Goal: Information Seeking & Learning: Learn about a topic

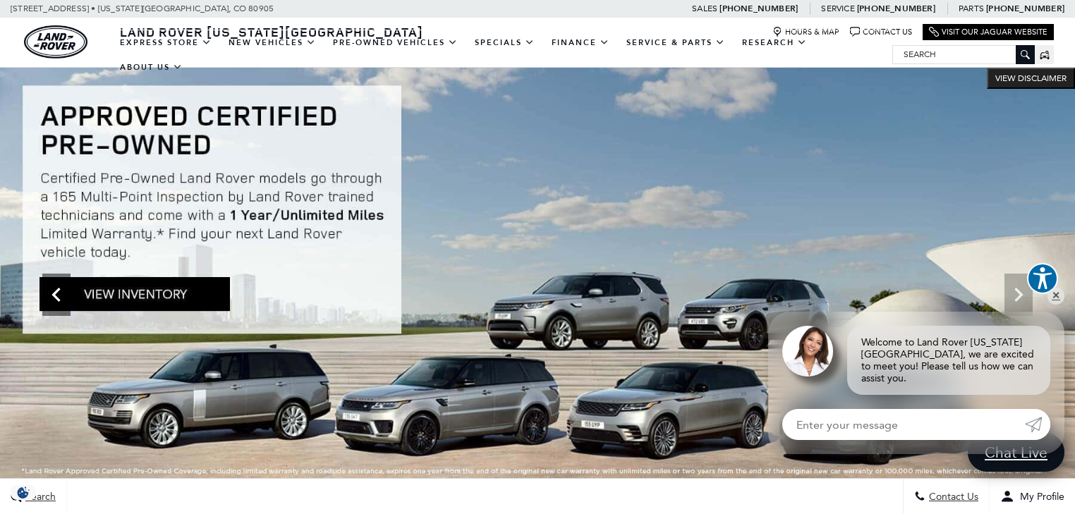
click at [57, 298] on icon "Previous" at bounding box center [55, 295] width 8 height 14
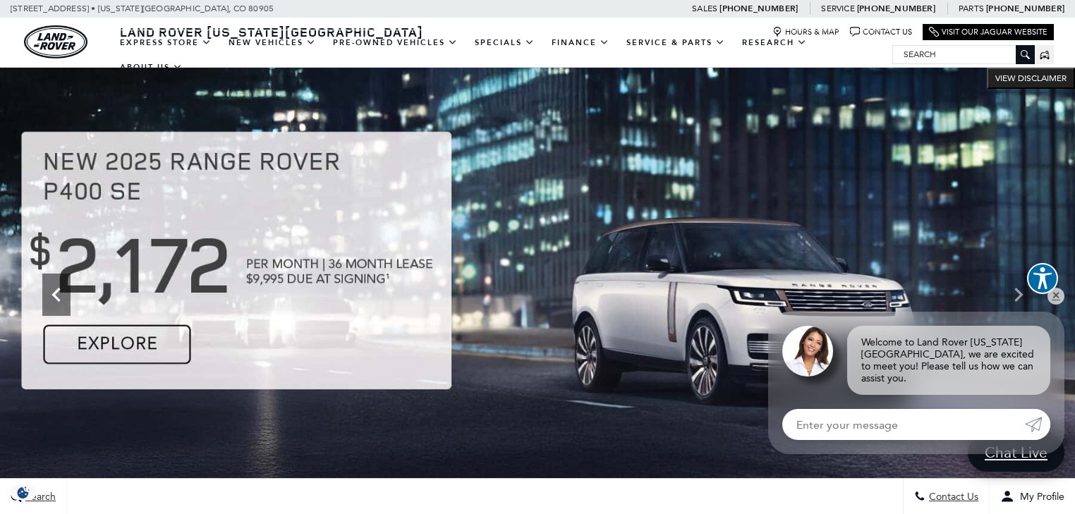
click at [57, 298] on icon "Previous" at bounding box center [55, 295] width 8 height 14
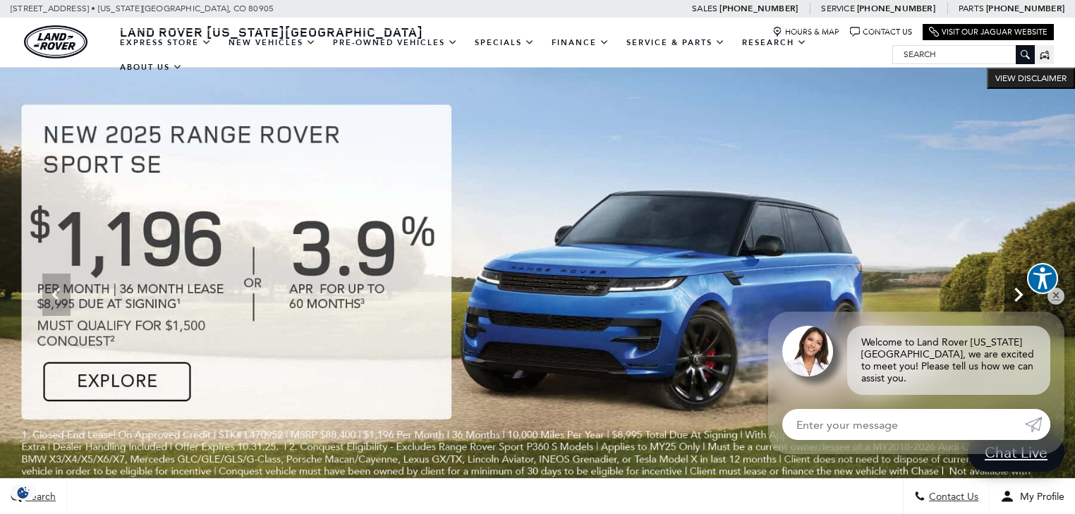
click at [1018, 299] on icon "Next" at bounding box center [1018, 295] width 8 height 14
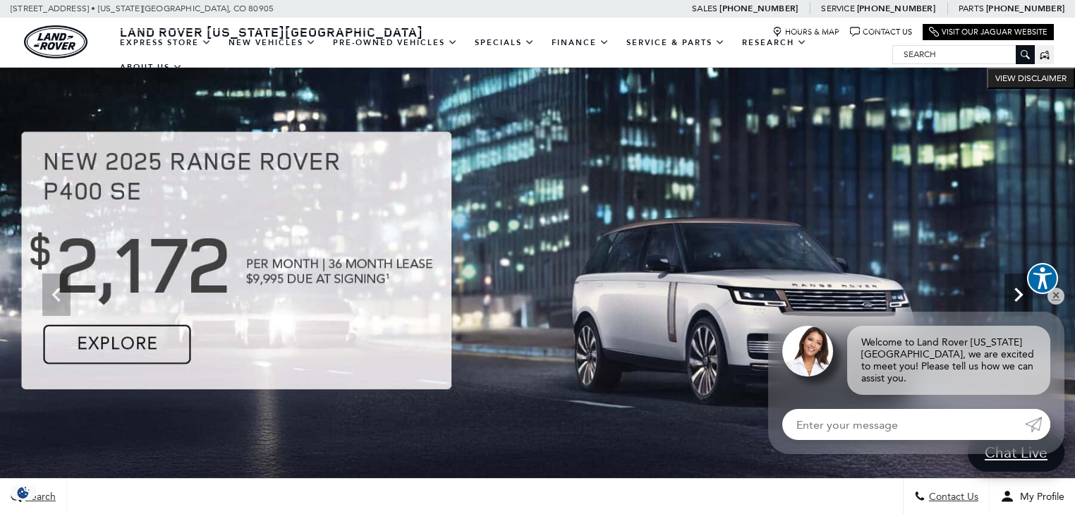
click at [1018, 299] on icon "Next" at bounding box center [1018, 295] width 8 height 14
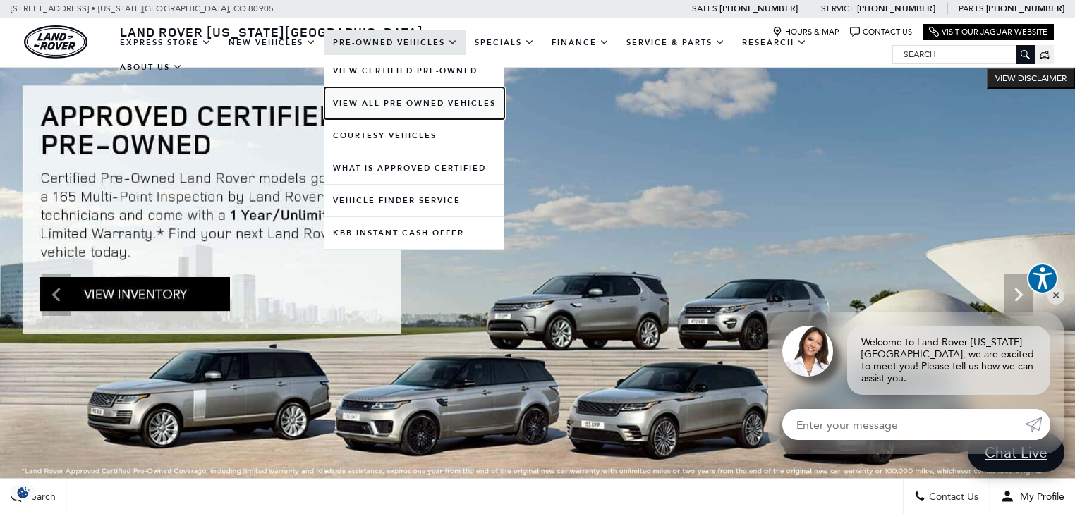
click at [389, 119] on link "View All Pre-Owned Vehicles" at bounding box center [414, 103] width 180 height 32
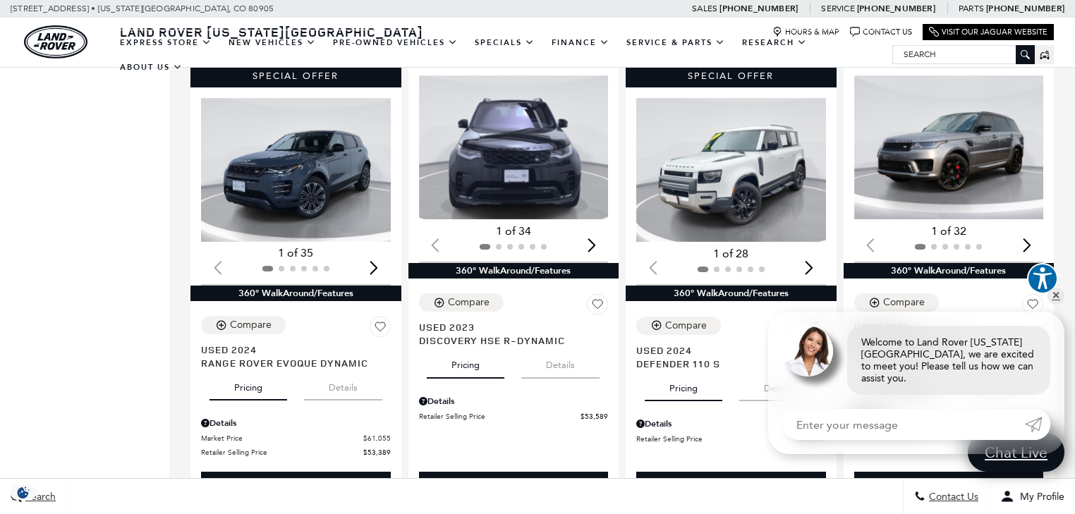
scroll to position [1185, 0]
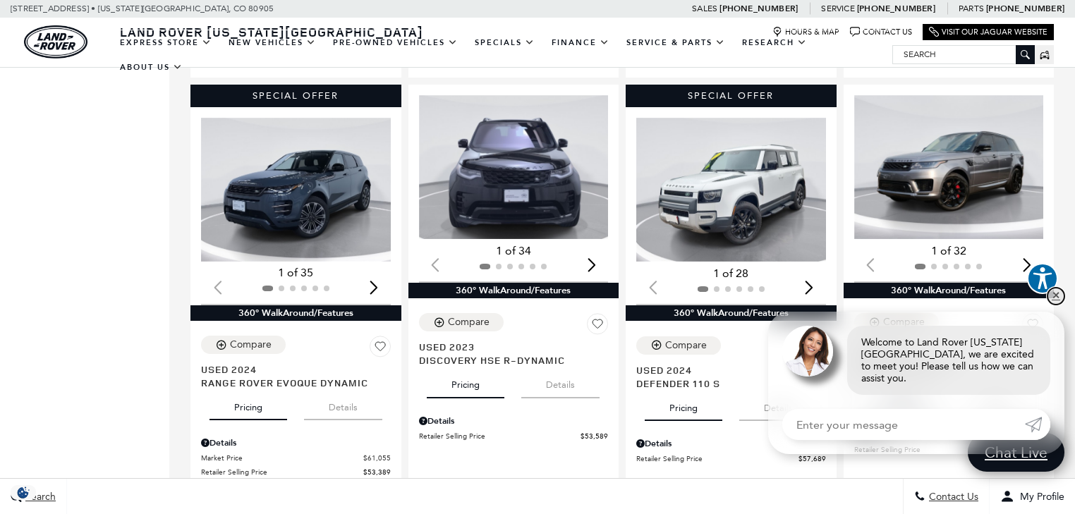
click at [1058, 305] on link "✕" at bounding box center [1055, 296] width 17 height 17
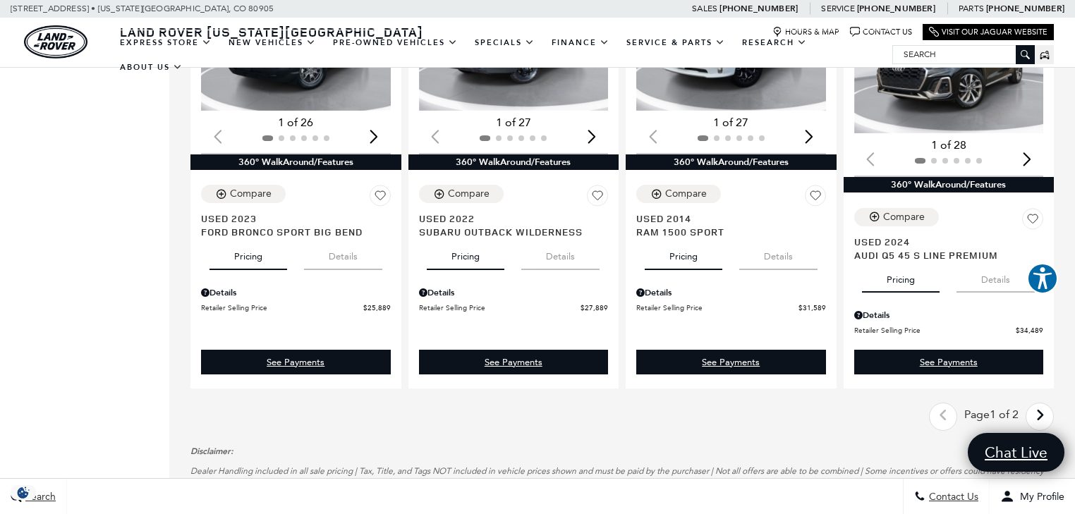
scroll to position [2257, 0]
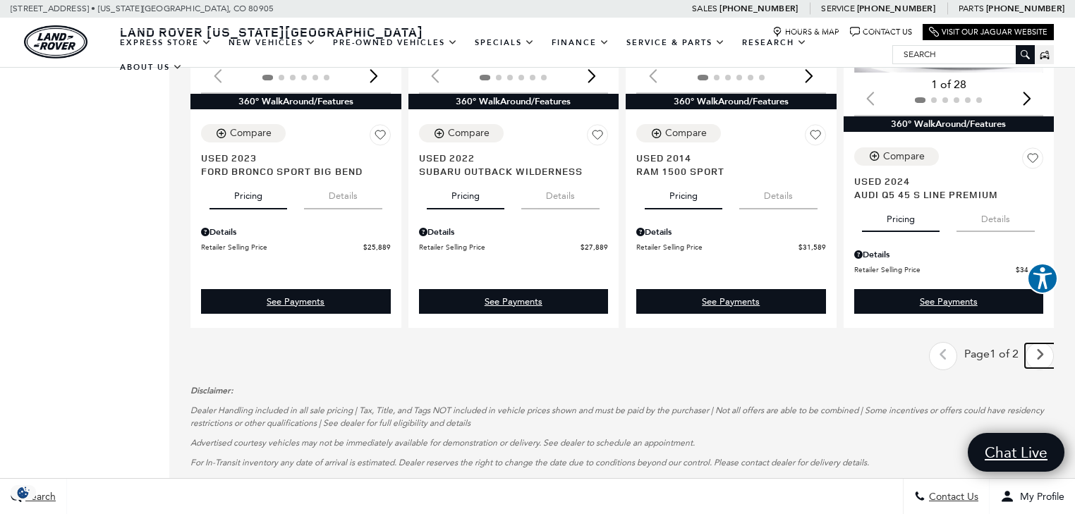
click at [1044, 343] on icon "next page" at bounding box center [1039, 354] width 9 height 23
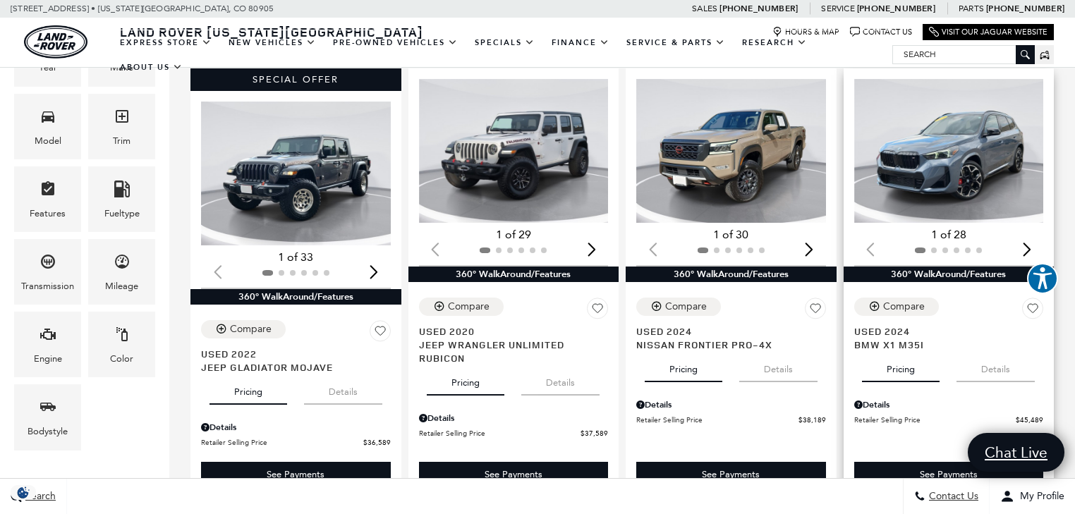
scroll to position [282, 0]
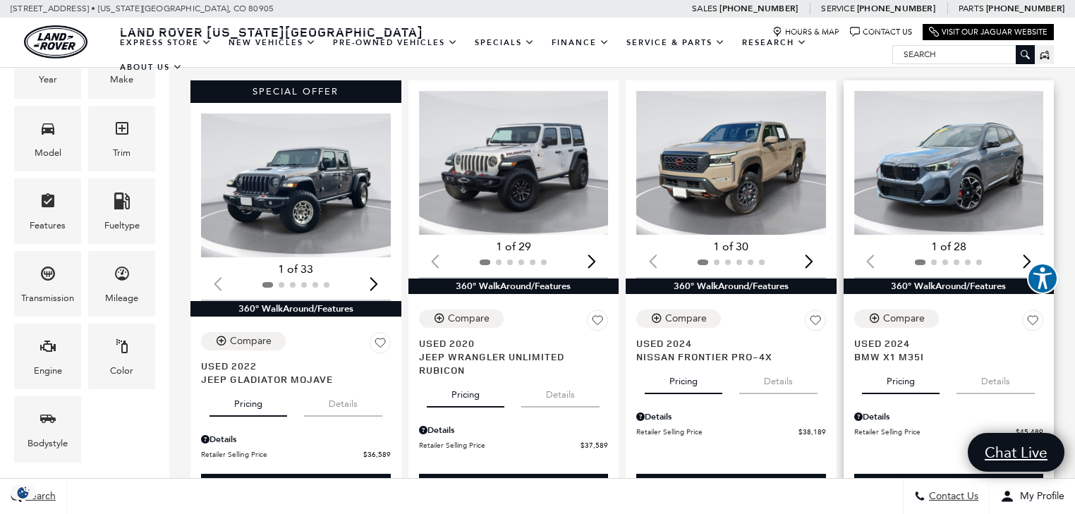
click at [1036, 245] on div "Next slide" at bounding box center [1026, 260] width 19 height 31
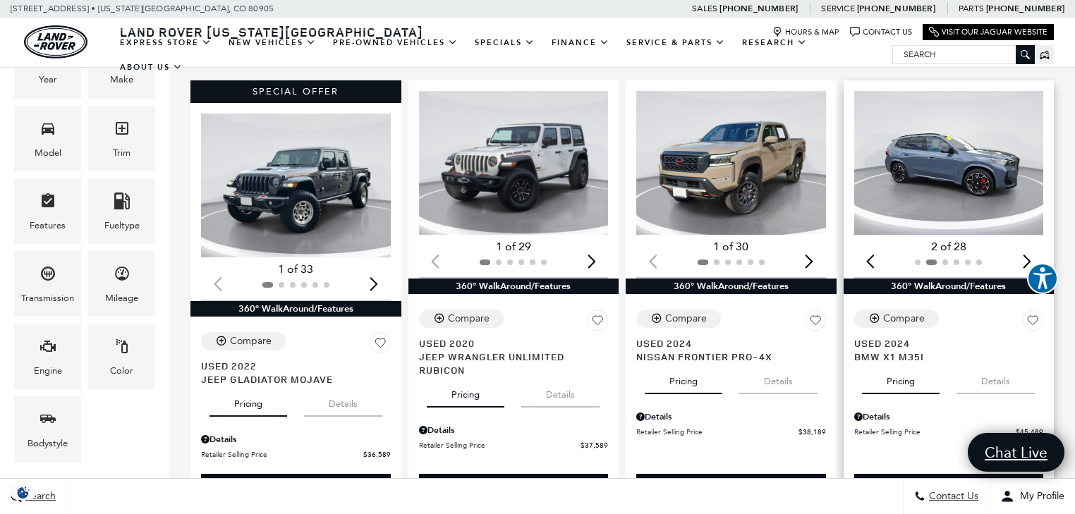
click at [1035, 245] on div "Next slide" at bounding box center [1026, 260] width 19 height 31
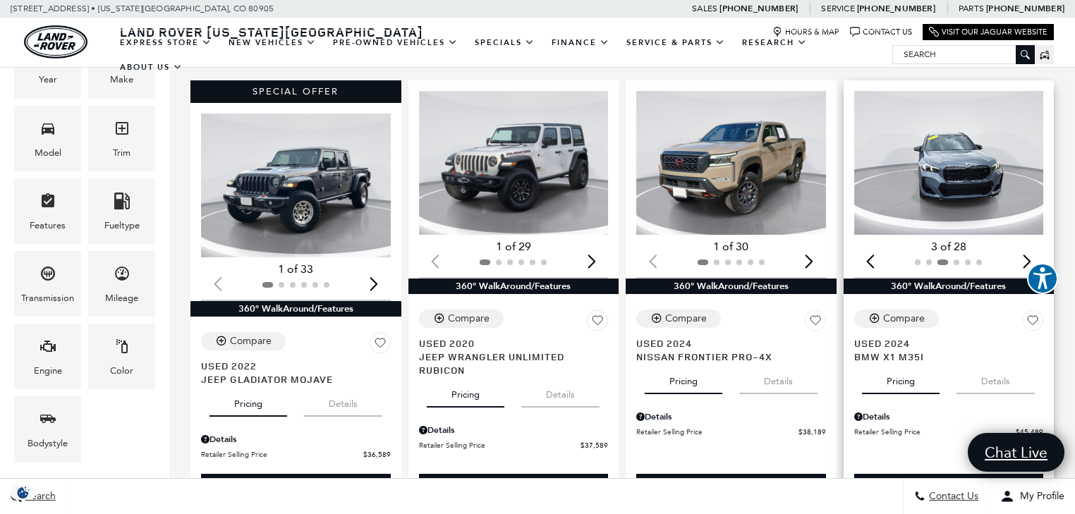
click at [1035, 245] on div "Next slide" at bounding box center [1026, 260] width 19 height 31
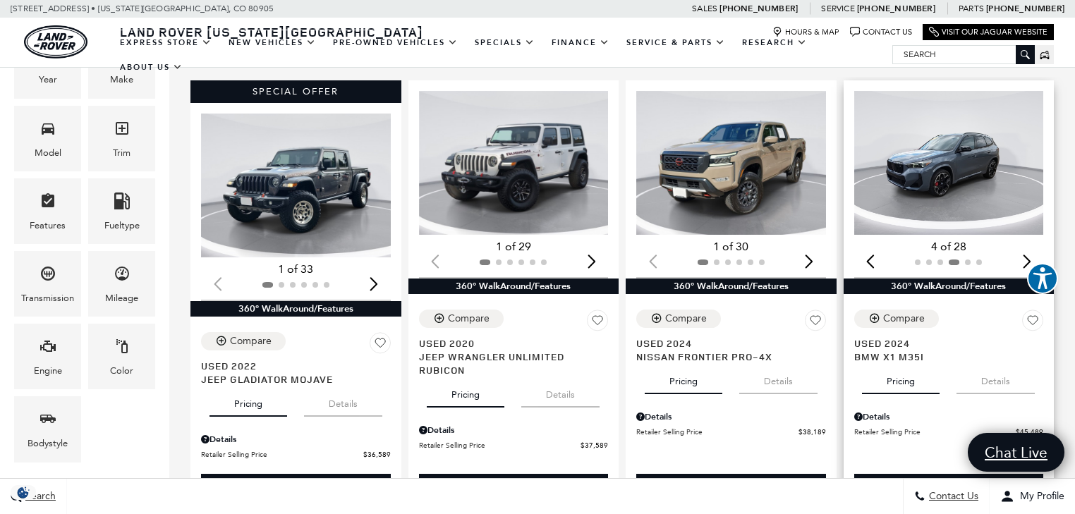
click at [1035, 245] on div "Next slide" at bounding box center [1026, 260] width 19 height 31
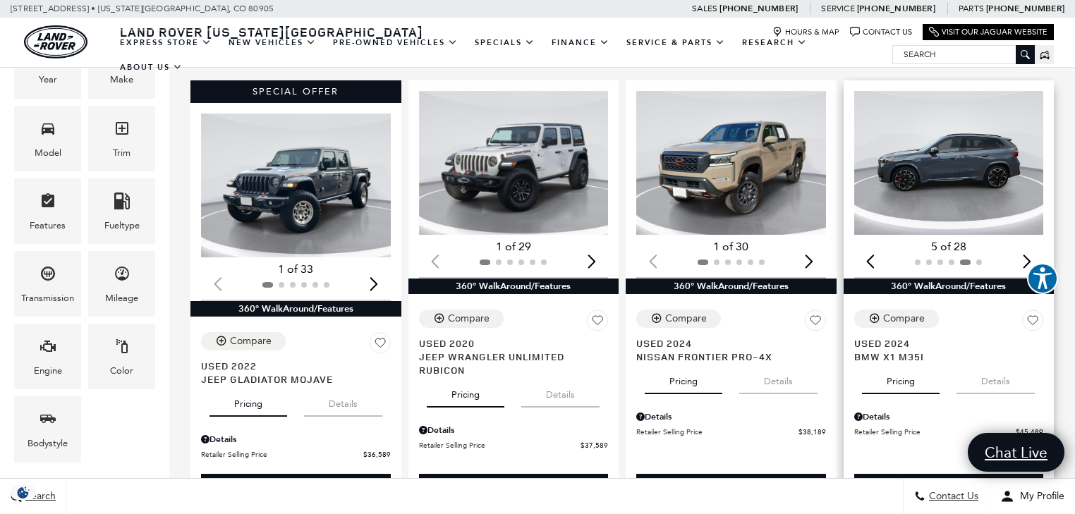
click at [1035, 245] on div "Next slide" at bounding box center [1026, 260] width 19 height 31
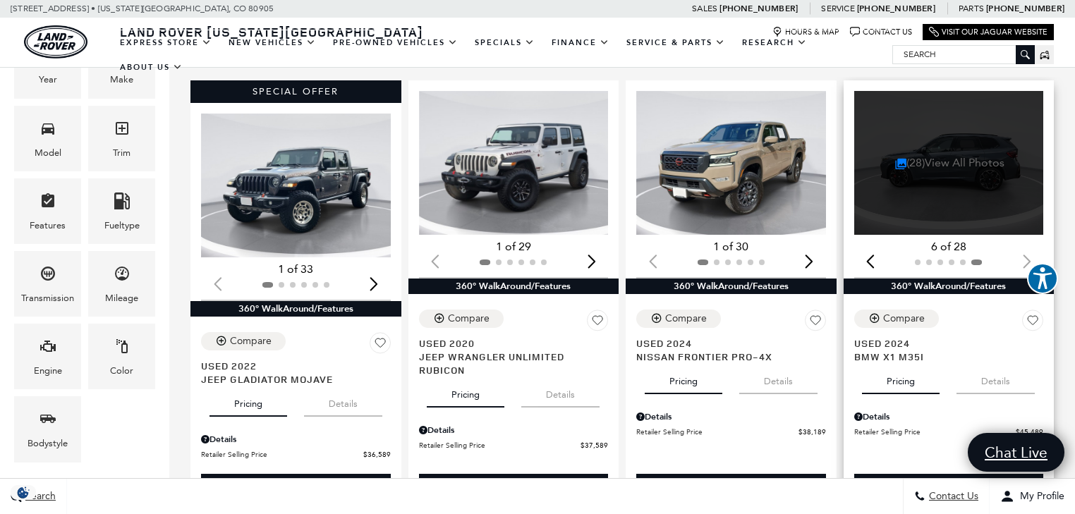
click at [956, 156] on link "(28) View All Photos" at bounding box center [949, 162] width 109 height 13
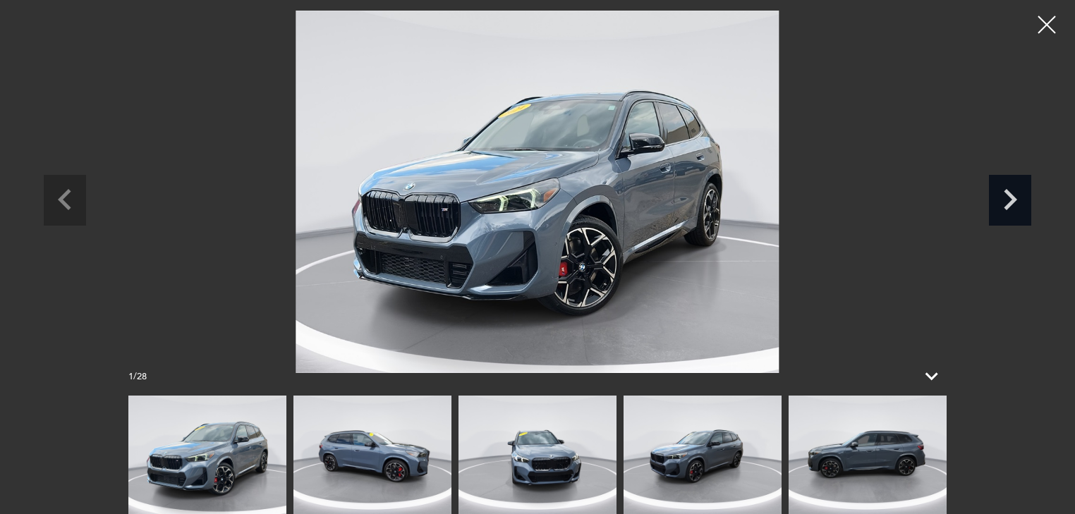
click at [1023, 208] on icon "Next slide" at bounding box center [1010, 198] width 42 height 46
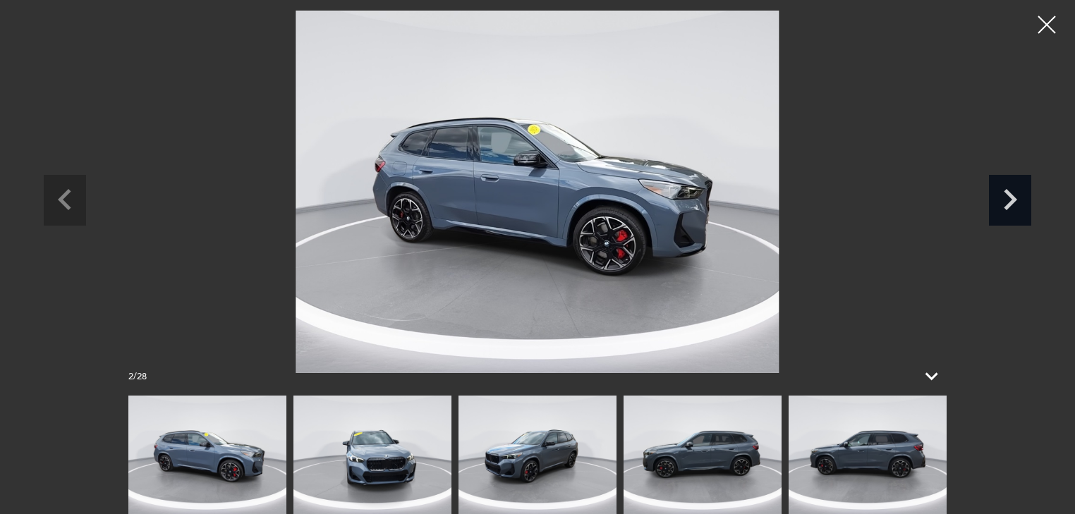
click at [1023, 208] on icon "Next slide" at bounding box center [1010, 198] width 42 height 46
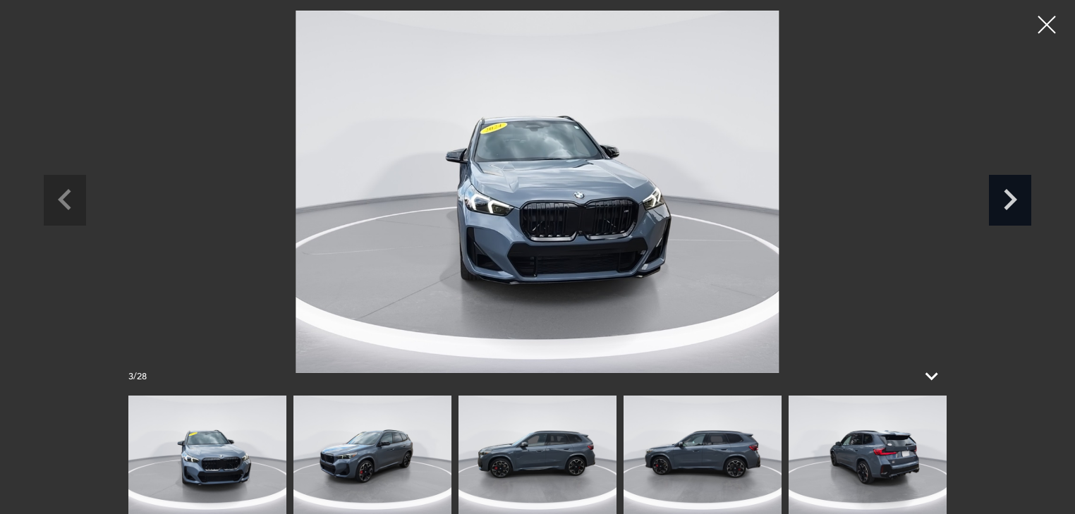
click at [1023, 208] on icon "Next slide" at bounding box center [1010, 198] width 42 height 46
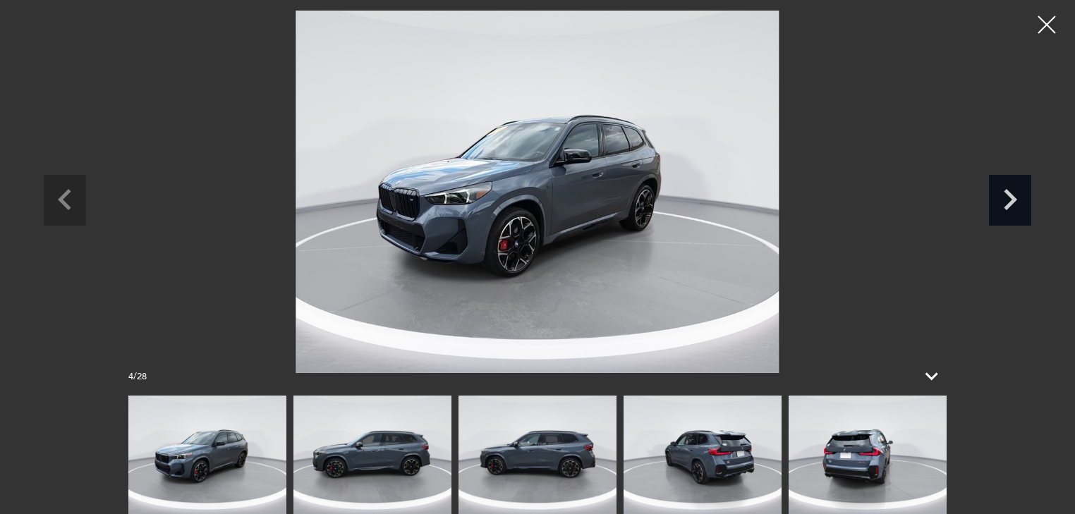
click at [1023, 208] on icon "Next slide" at bounding box center [1010, 198] width 42 height 46
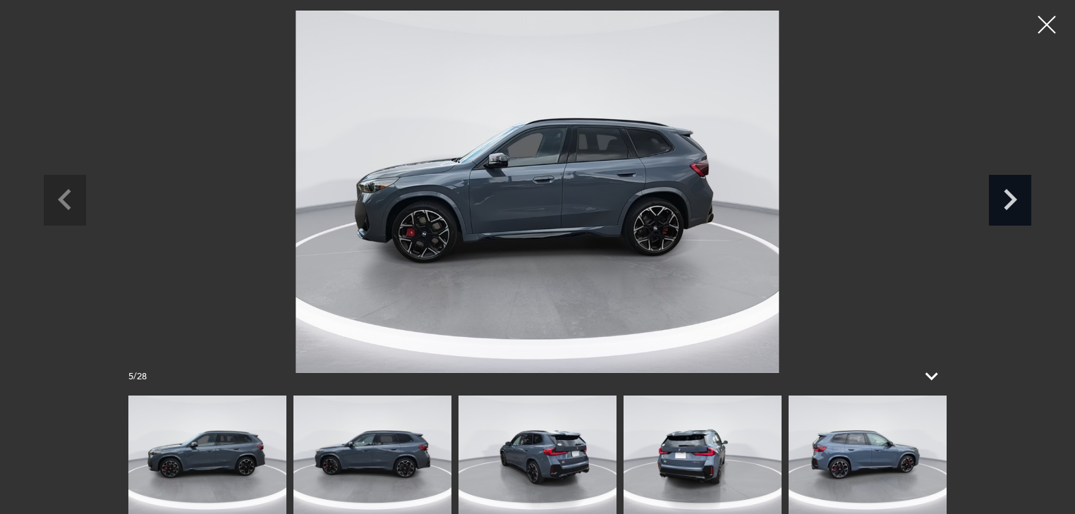
click at [1023, 208] on icon "Next slide" at bounding box center [1010, 198] width 42 height 46
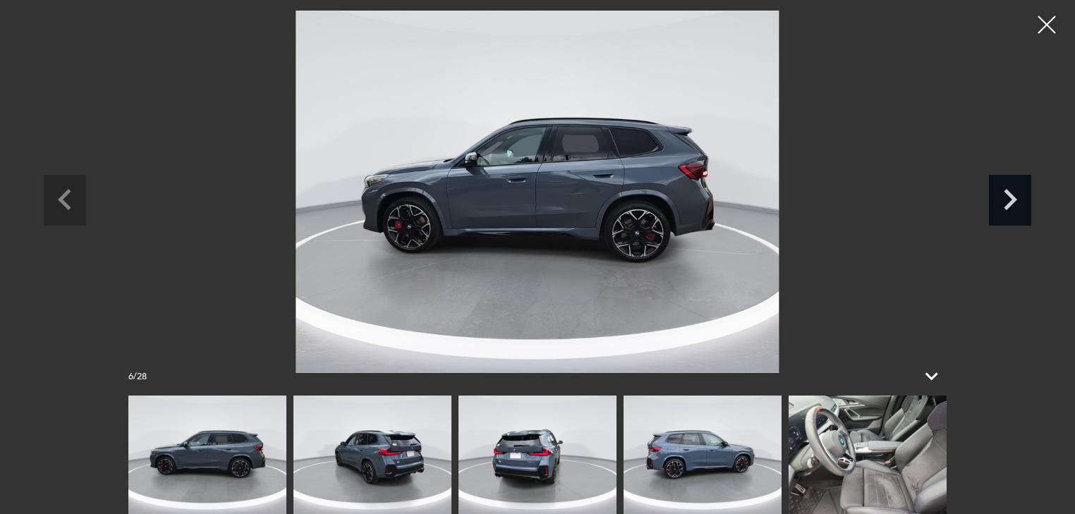
click at [1023, 208] on icon "Next slide" at bounding box center [1010, 198] width 42 height 46
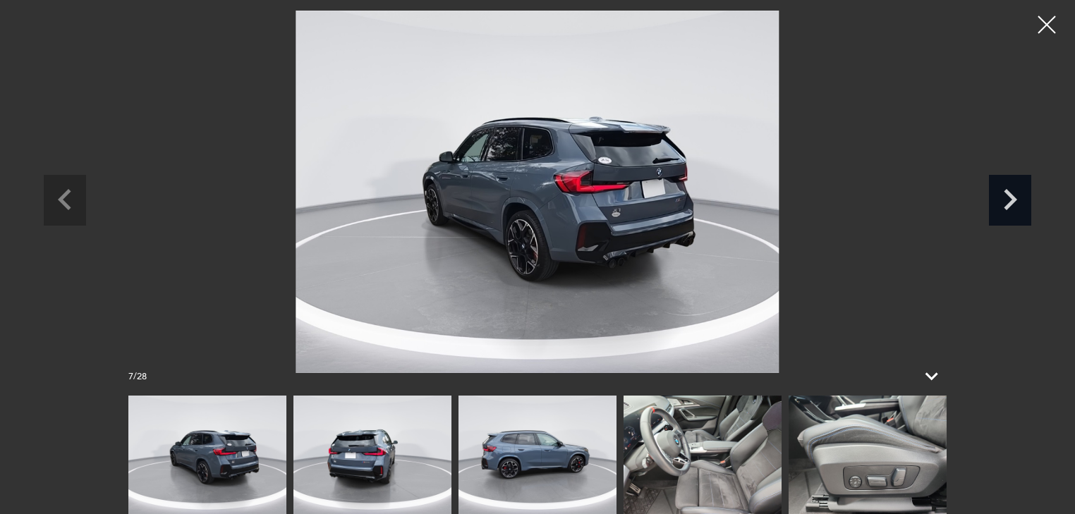
click at [1023, 208] on icon "Next slide" at bounding box center [1010, 198] width 42 height 46
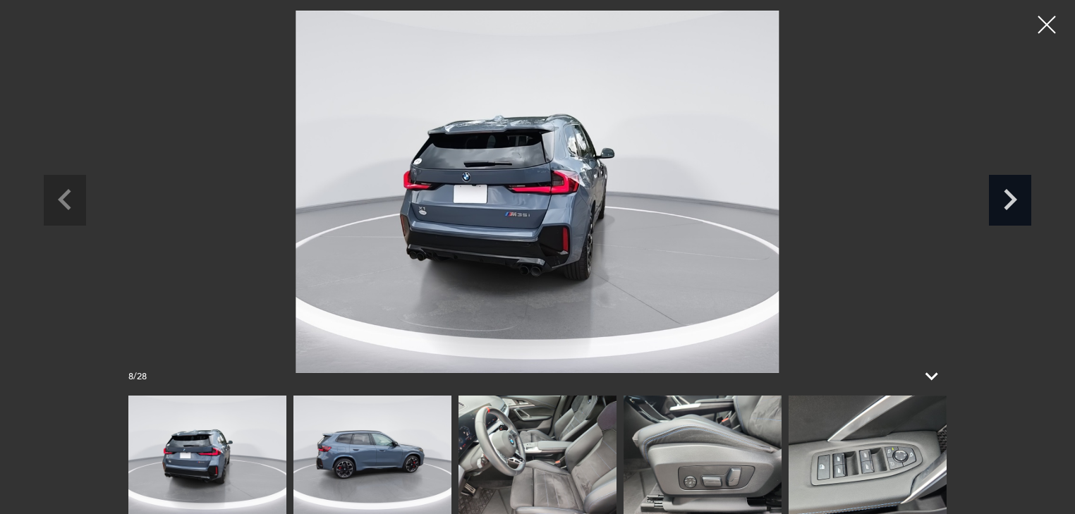
click at [1023, 208] on icon "Next slide" at bounding box center [1010, 198] width 42 height 46
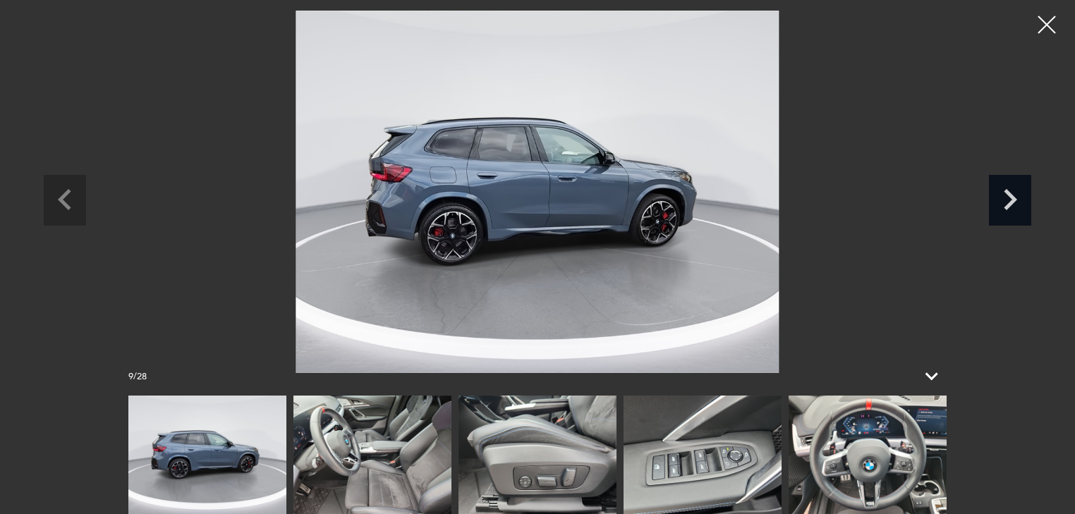
click at [1023, 208] on icon "Next slide" at bounding box center [1010, 198] width 42 height 46
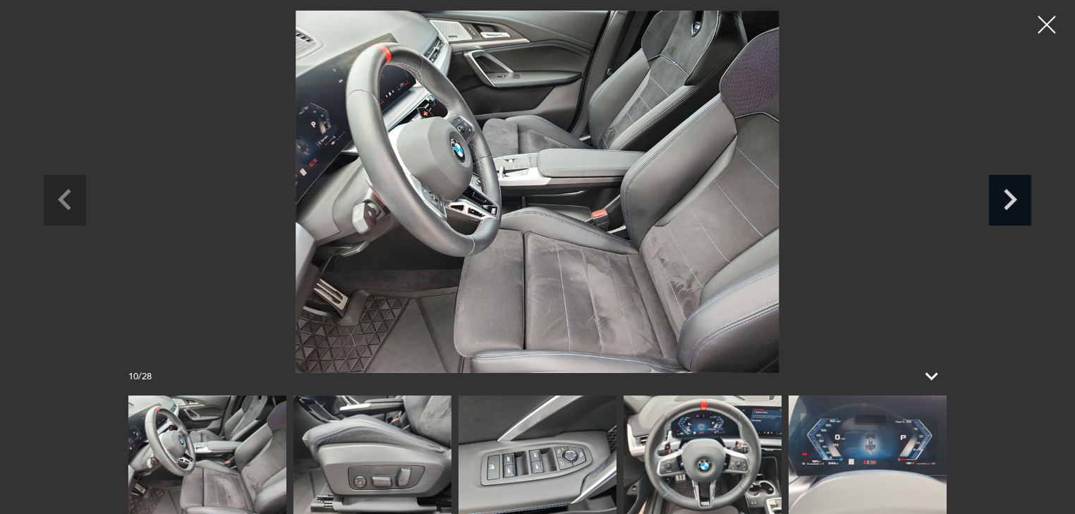
click at [1023, 208] on icon "Next slide" at bounding box center [1010, 198] width 42 height 46
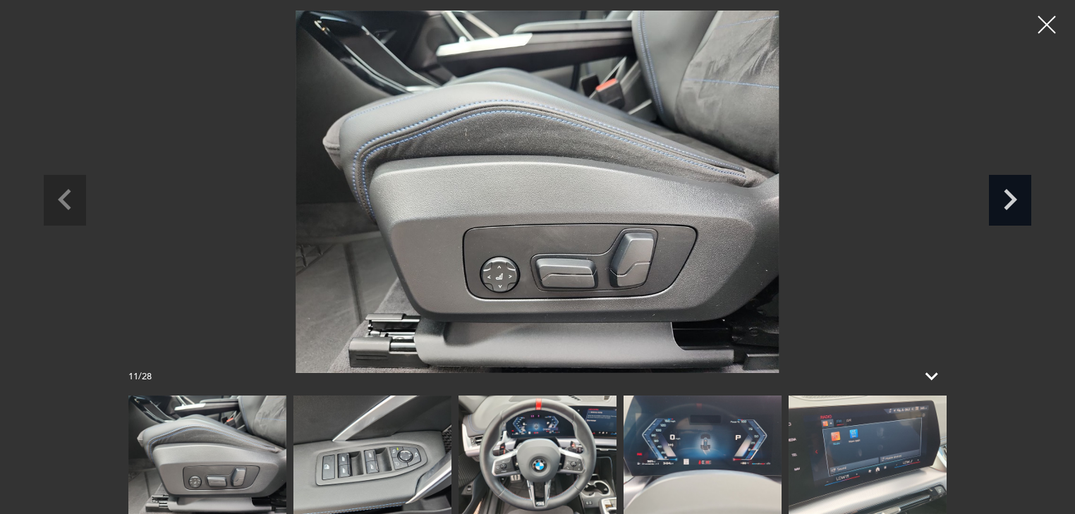
click at [1023, 208] on icon "Next slide" at bounding box center [1010, 198] width 42 height 46
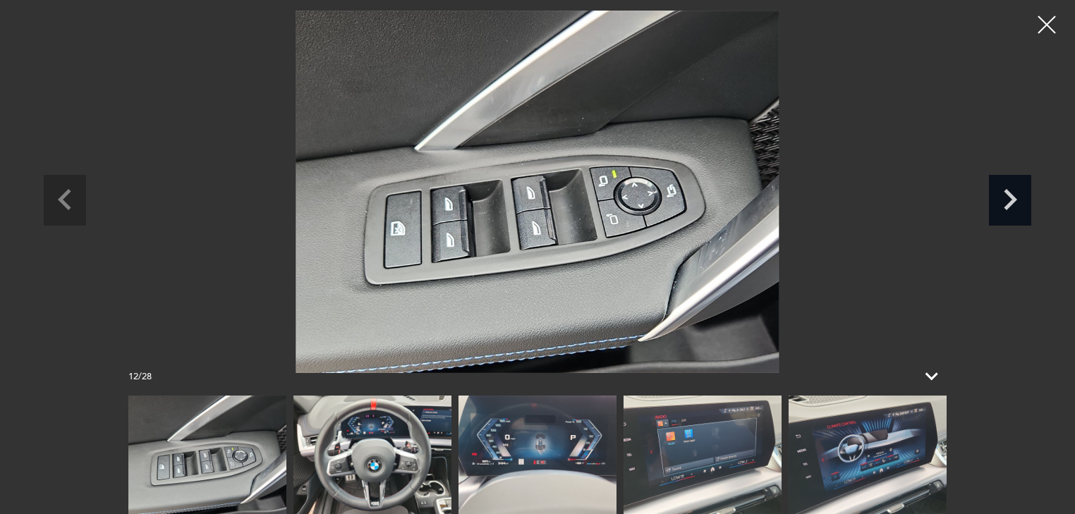
click at [1023, 208] on icon "Next slide" at bounding box center [1010, 198] width 42 height 46
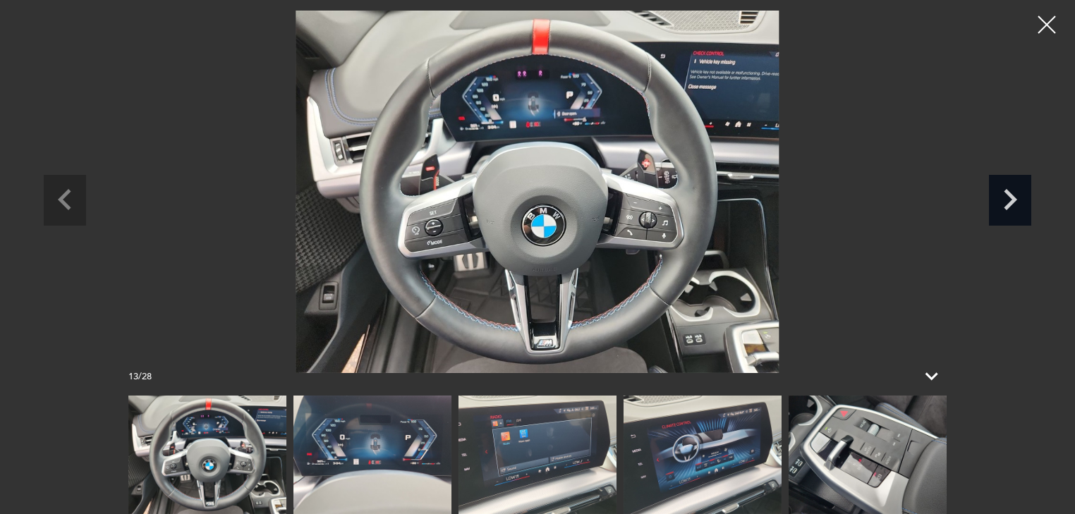
click at [1023, 208] on icon "Next slide" at bounding box center [1010, 198] width 42 height 46
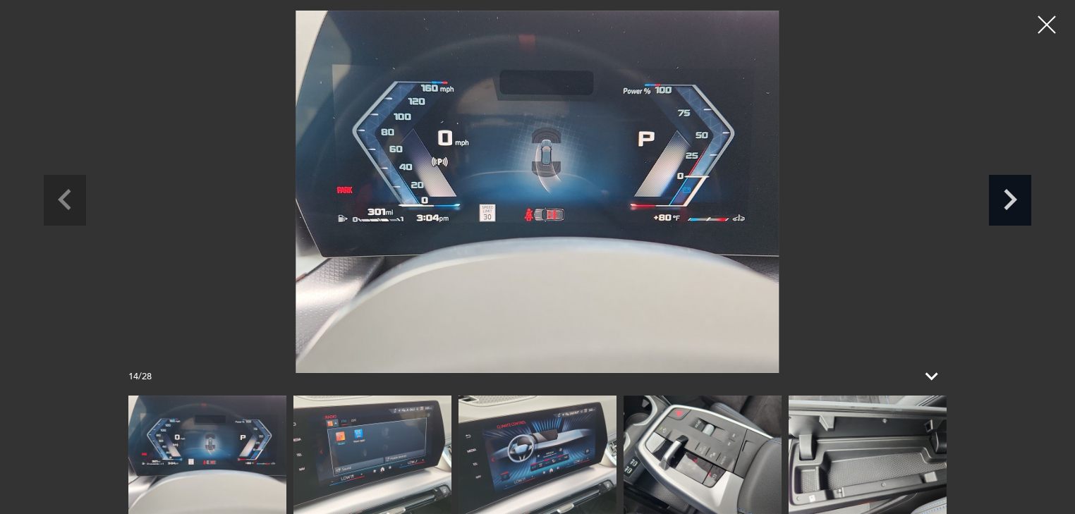
click at [1023, 208] on icon "Next slide" at bounding box center [1010, 198] width 42 height 46
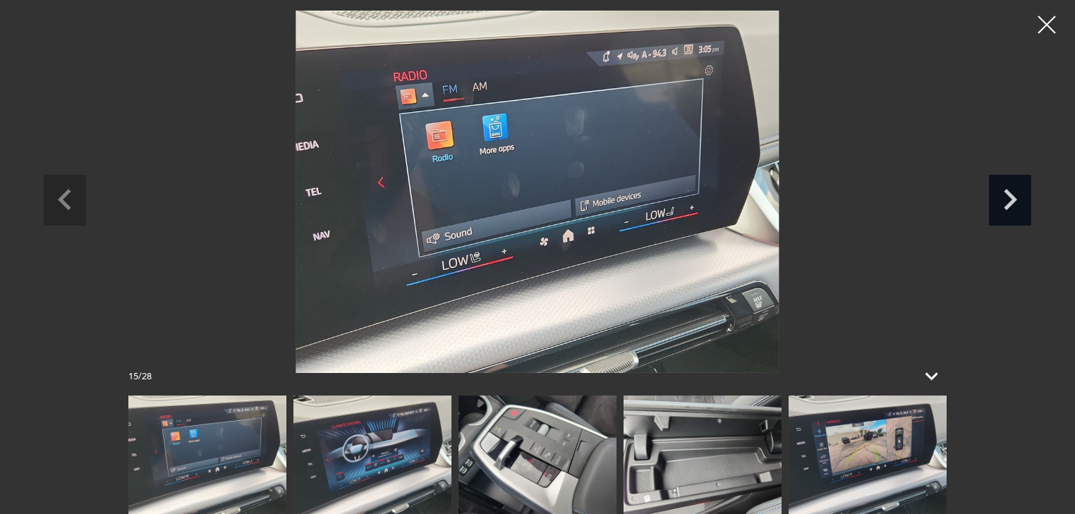
click at [1023, 208] on icon "Next slide" at bounding box center [1010, 198] width 42 height 46
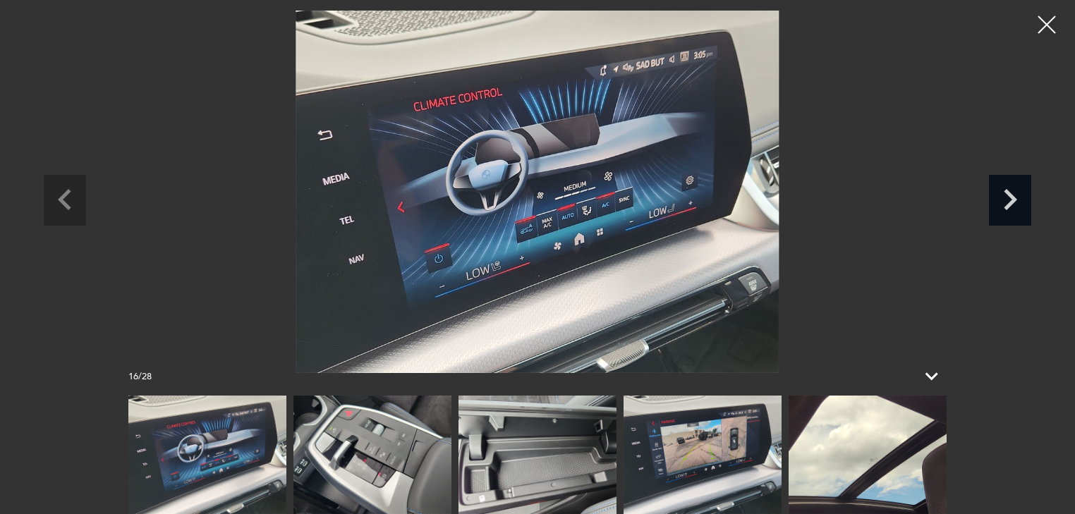
click at [1023, 208] on icon "Next slide" at bounding box center [1010, 198] width 42 height 46
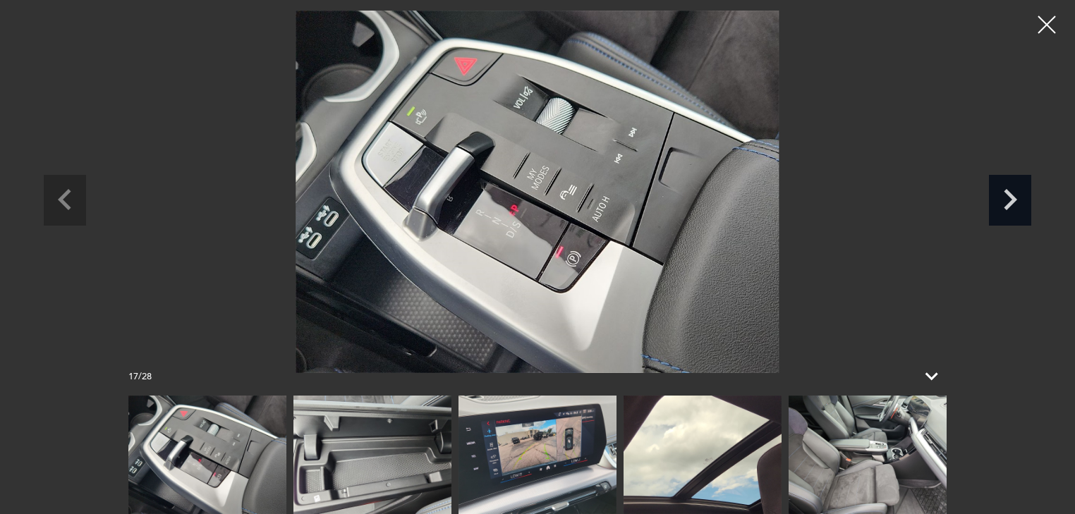
click at [1023, 208] on icon "Next slide" at bounding box center [1010, 198] width 42 height 46
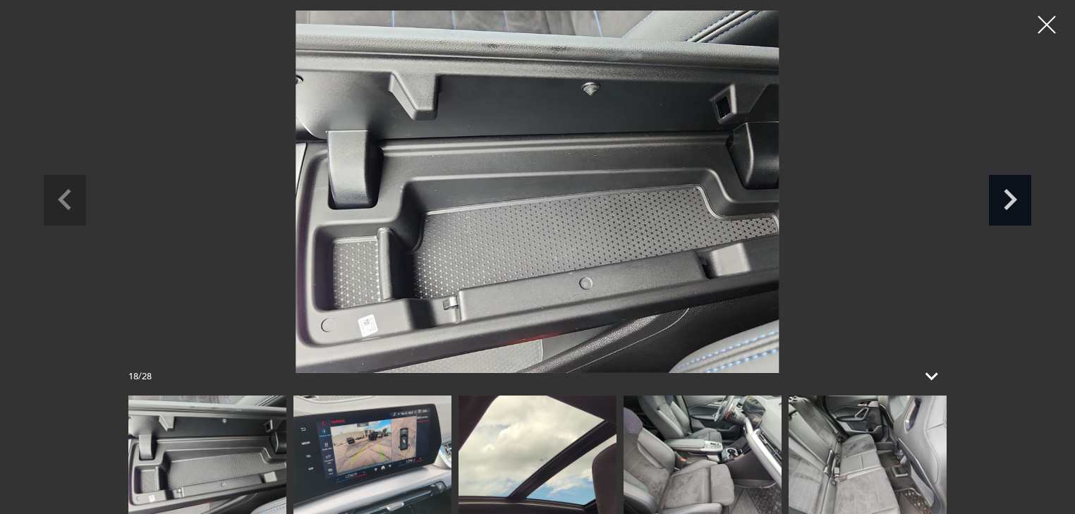
click at [1023, 208] on icon "Next slide" at bounding box center [1010, 198] width 42 height 46
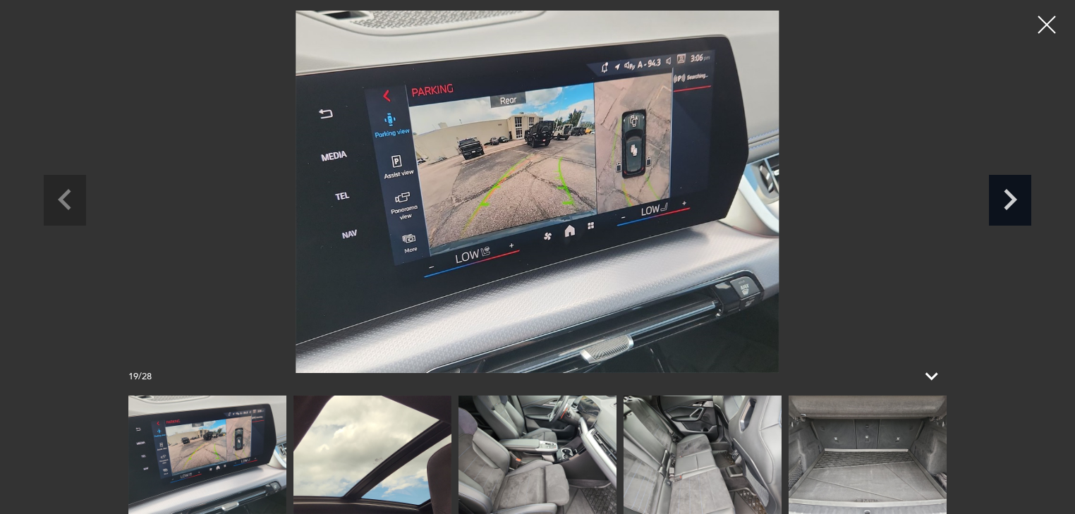
click at [1023, 208] on icon "Next slide" at bounding box center [1010, 198] width 42 height 46
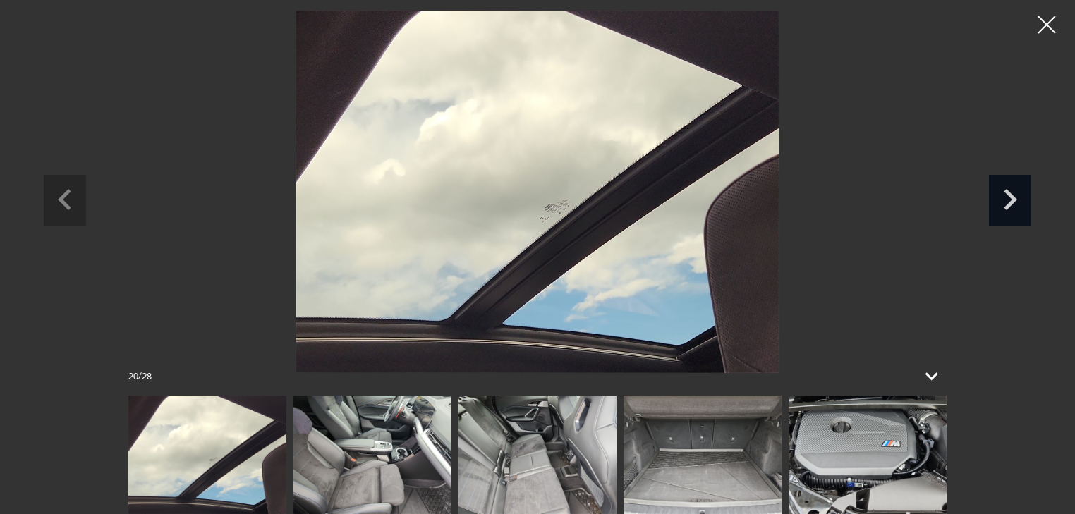
click at [1023, 208] on icon "Next slide" at bounding box center [1010, 198] width 42 height 46
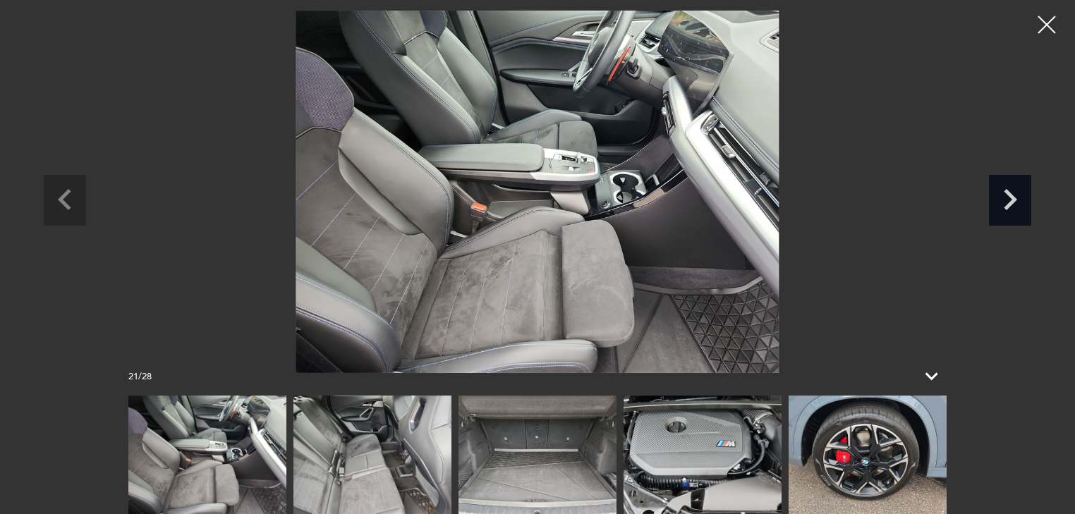
click at [1023, 208] on icon "Next slide" at bounding box center [1010, 198] width 42 height 46
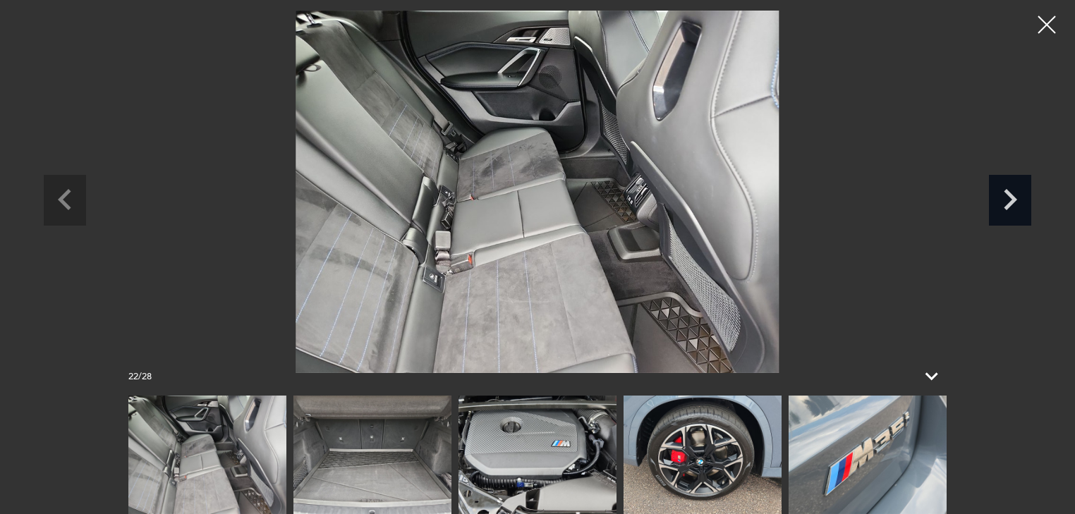
click at [1023, 208] on icon "Next slide" at bounding box center [1010, 198] width 42 height 46
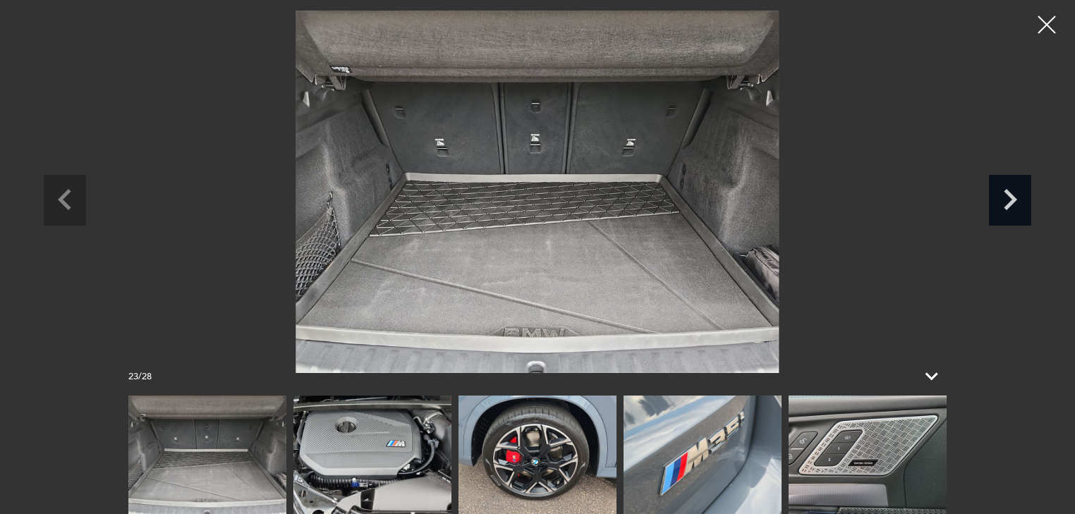
click at [1023, 208] on icon "Next slide" at bounding box center [1010, 198] width 42 height 46
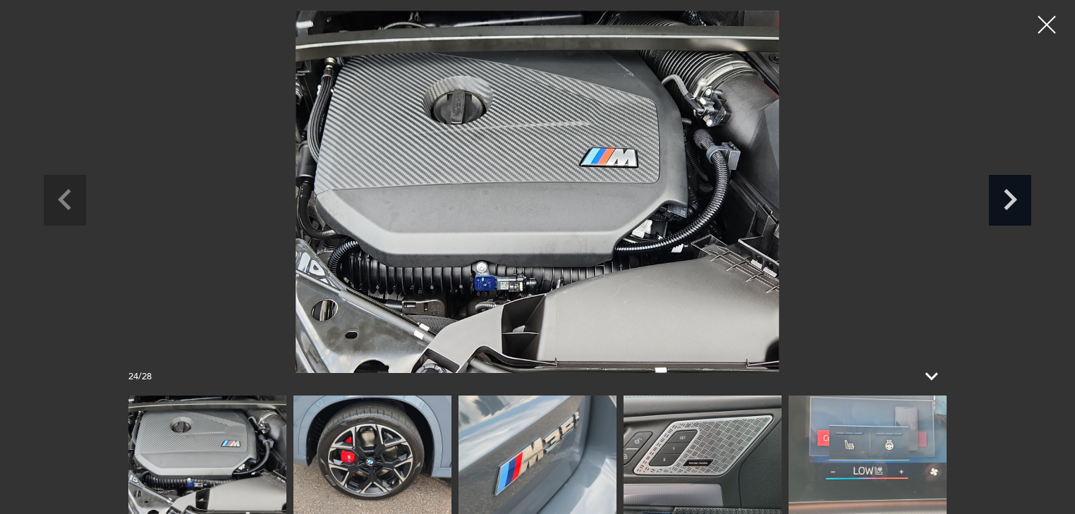
click at [1023, 208] on icon "Next slide" at bounding box center [1010, 198] width 42 height 46
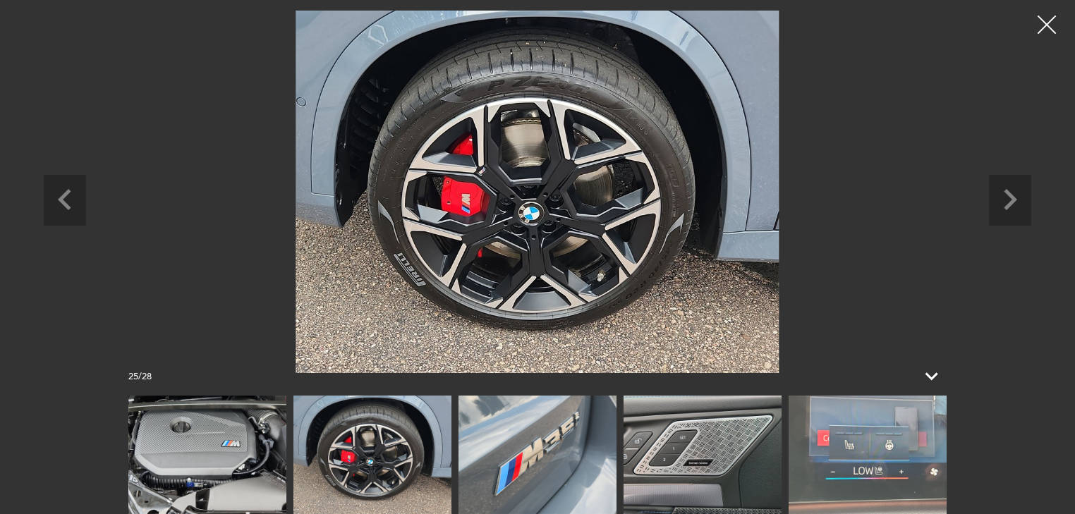
click at [1058, 25] on div at bounding box center [1046, 24] width 37 height 37
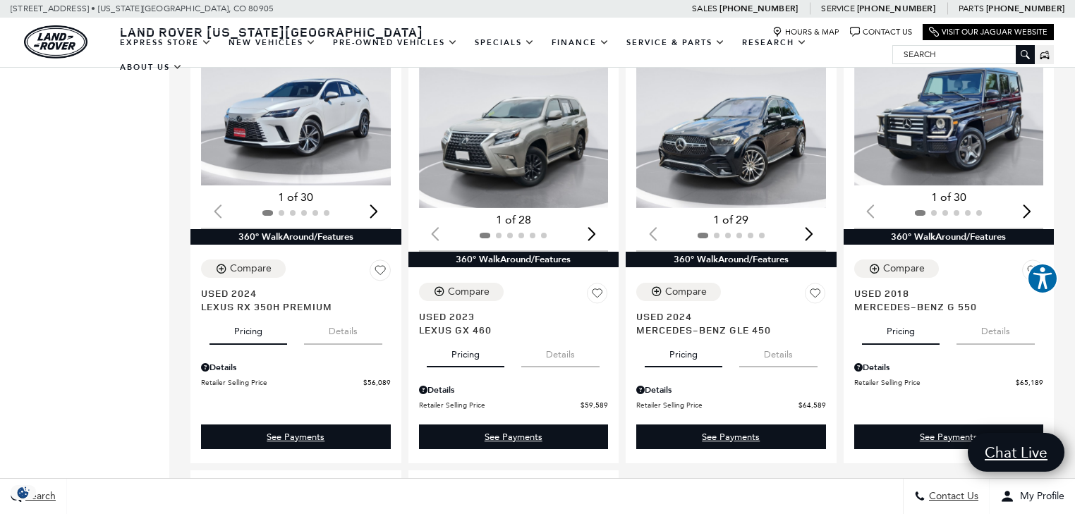
scroll to position [1185, 0]
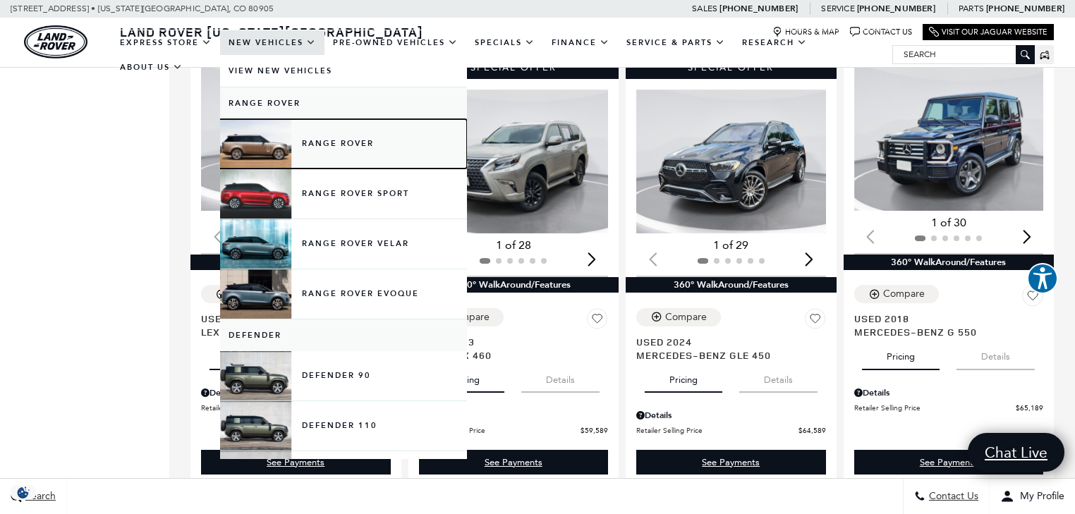
click at [353, 159] on link "Range Rover" at bounding box center [343, 143] width 247 height 49
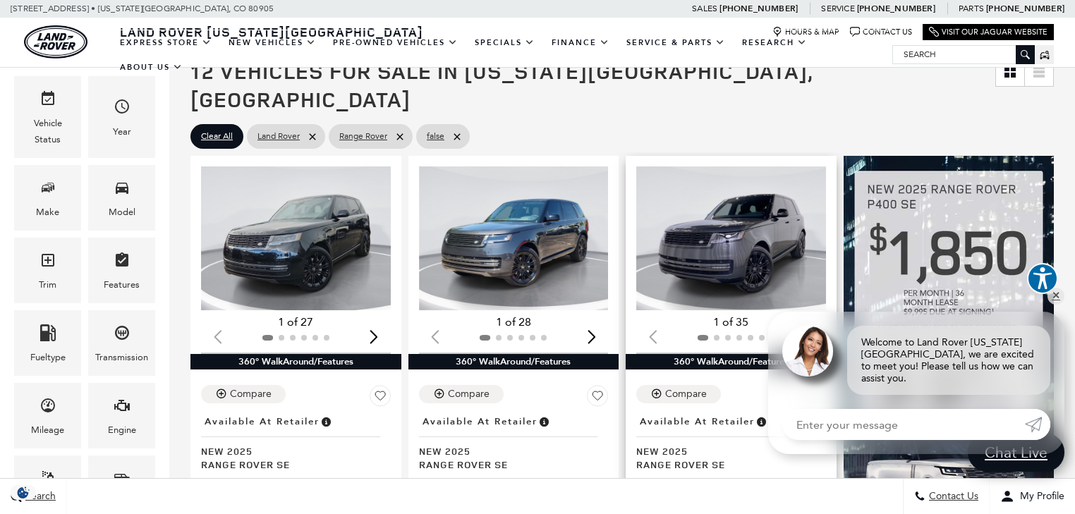
scroll to position [226, 0]
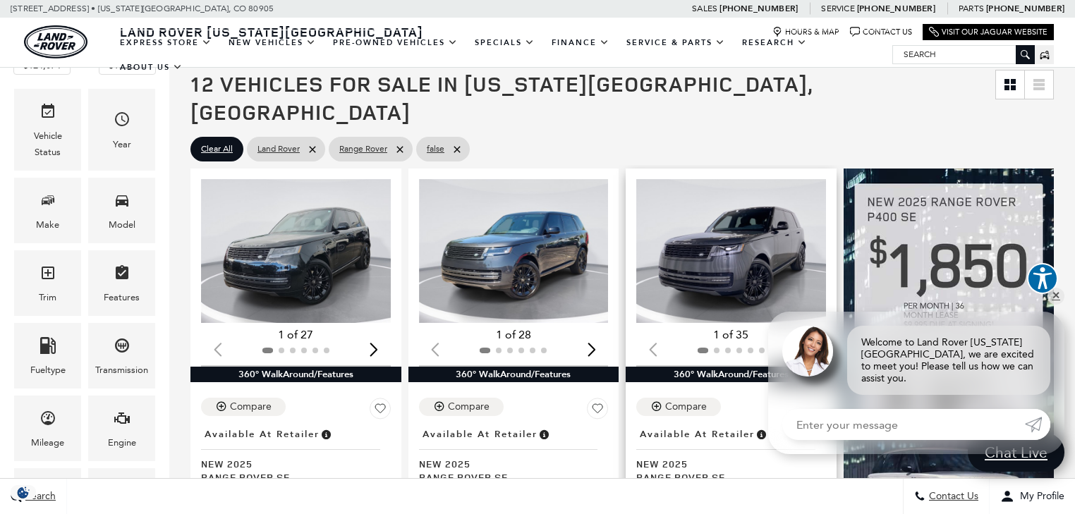
click at [813, 334] on div "Next slide" at bounding box center [809, 349] width 19 height 31
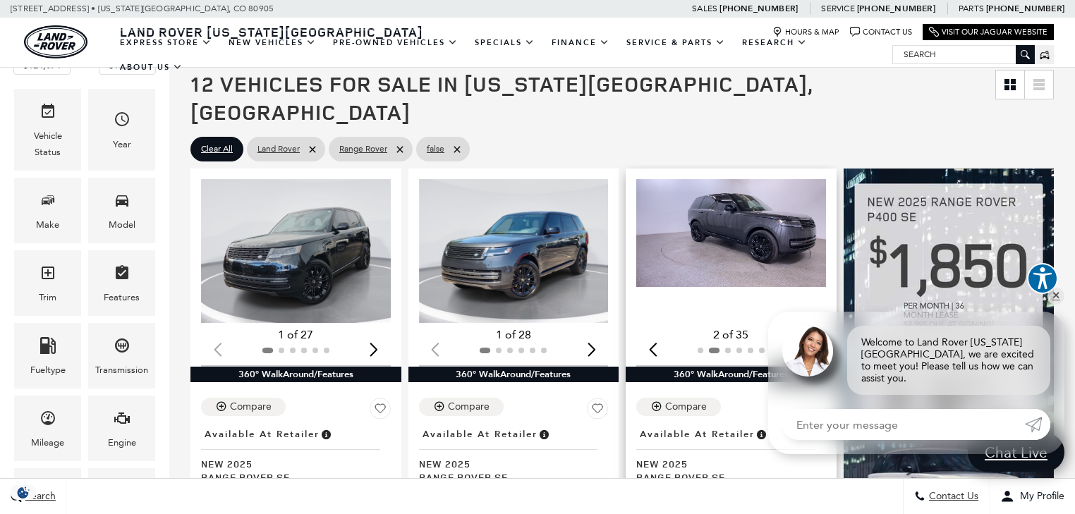
click at [813, 334] on div "Next slide" at bounding box center [809, 349] width 19 height 31
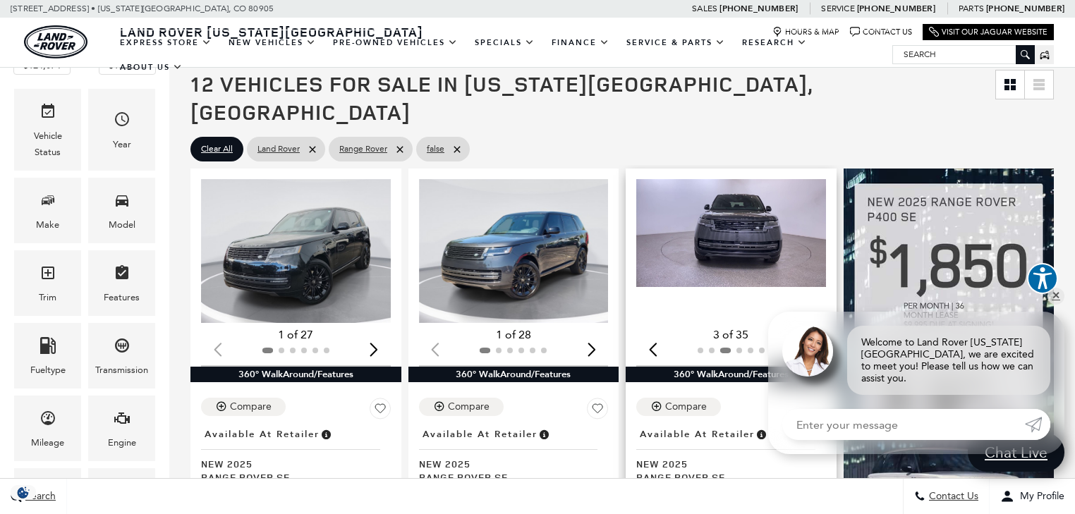
click at [813, 334] on div "Next slide" at bounding box center [809, 349] width 19 height 31
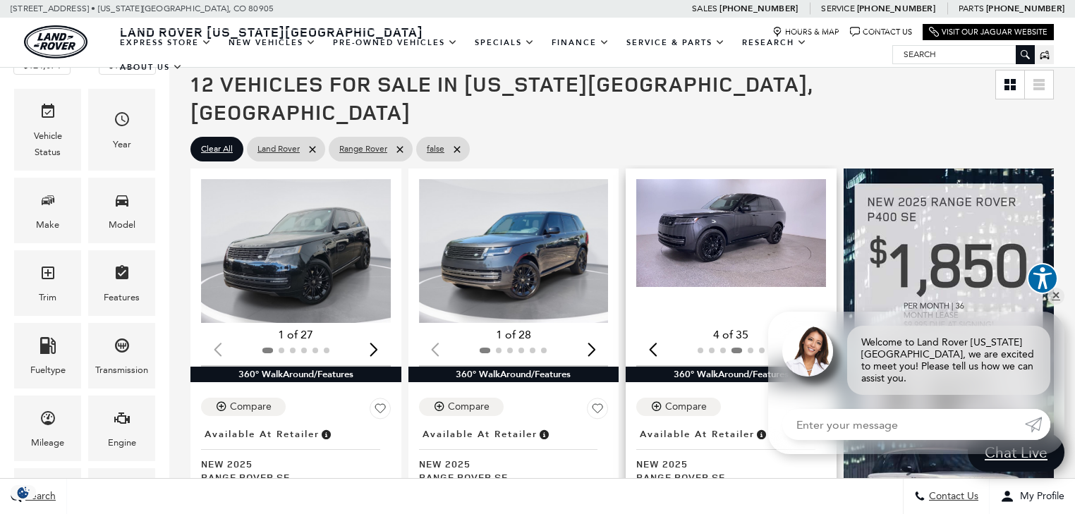
click at [813, 334] on div "Next slide" at bounding box center [809, 349] width 19 height 31
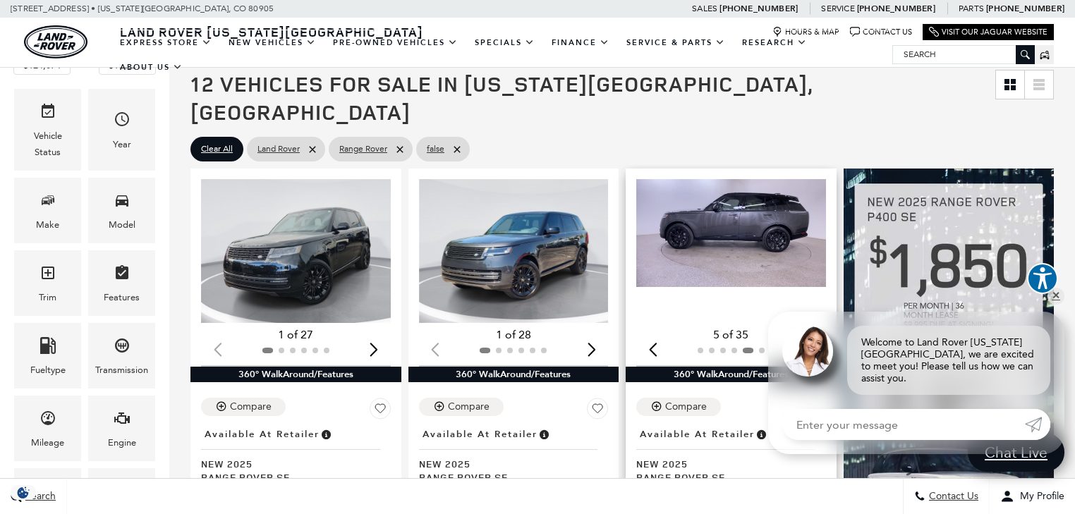
click at [813, 334] on div "Next slide" at bounding box center [809, 349] width 19 height 31
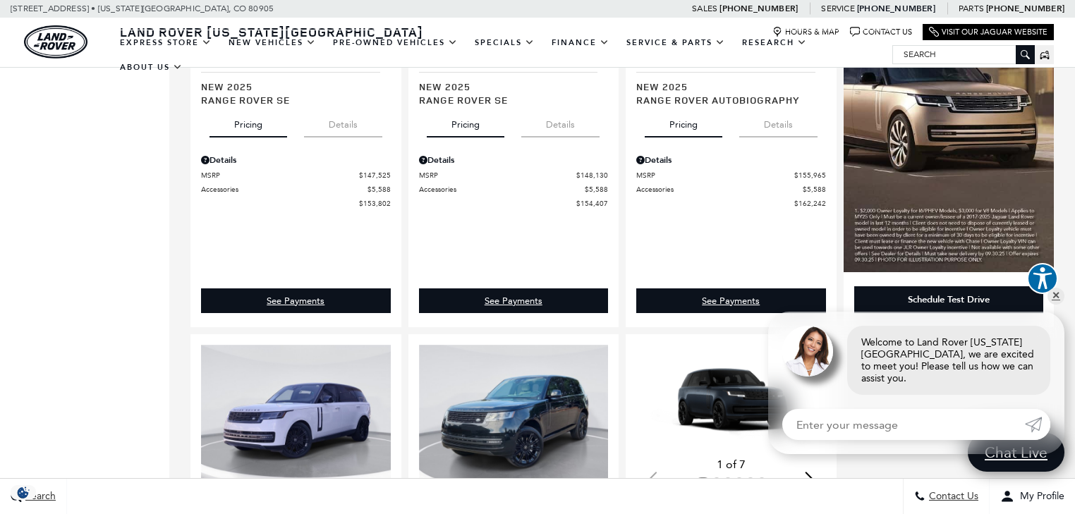
scroll to position [1580, 0]
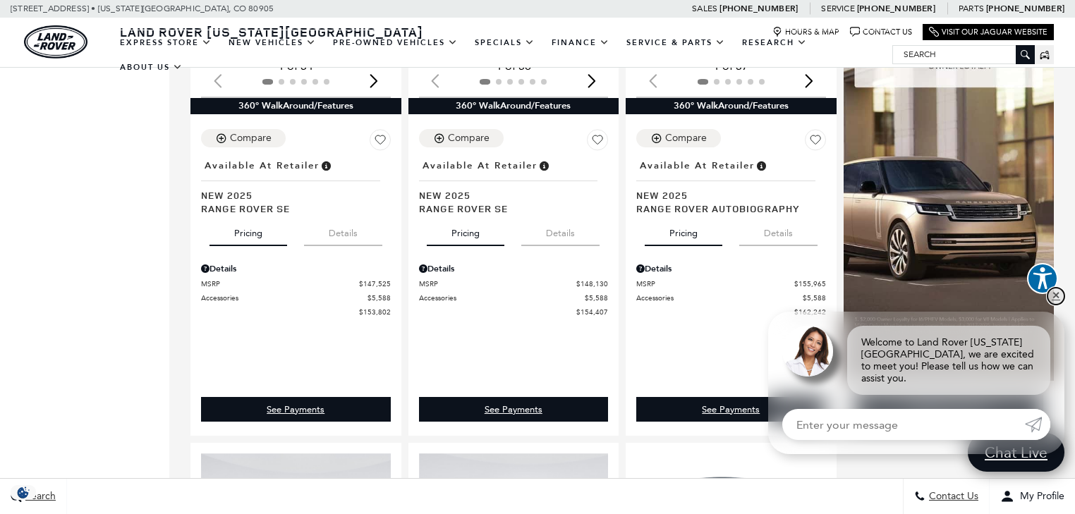
click at [1051, 305] on link "✕" at bounding box center [1055, 296] width 17 height 17
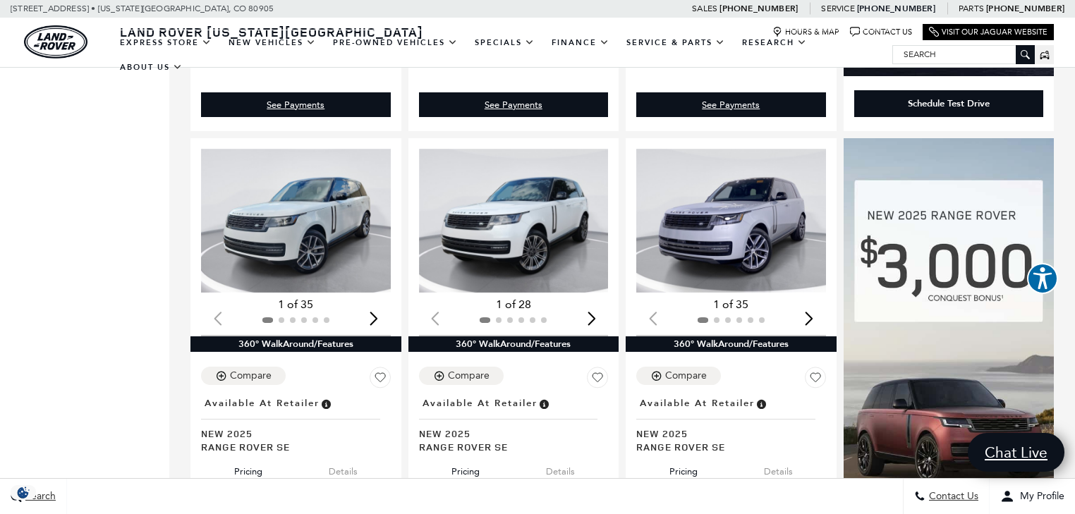
scroll to position [790, 0]
